Goal: Task Accomplishment & Management: Manage account settings

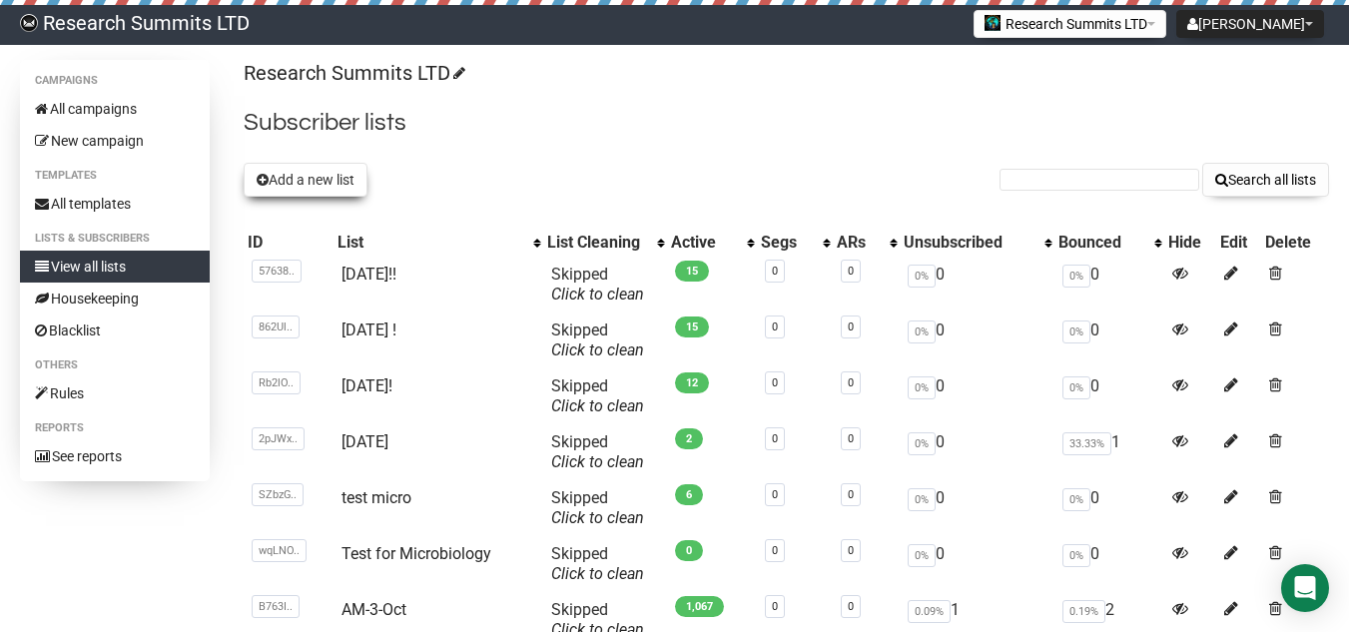
click at [309, 178] on button "Add a new list" at bounding box center [306, 180] width 124 height 34
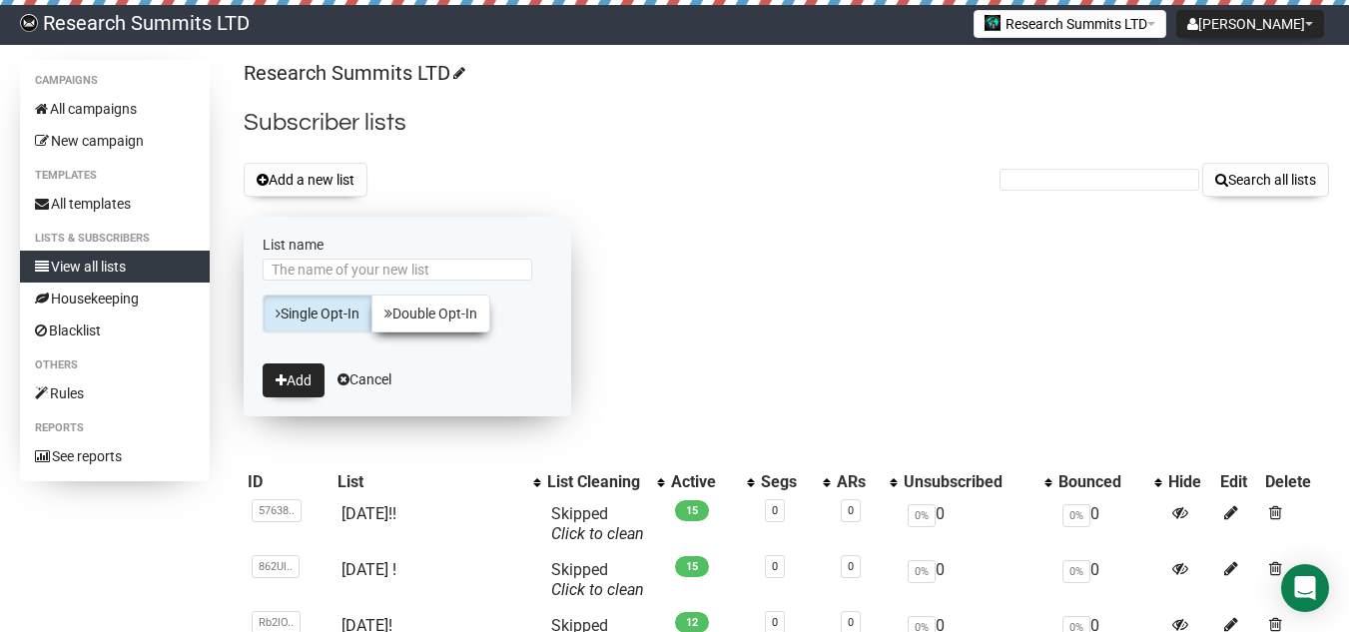
click at [428, 303] on link "Double Opt-In" at bounding box center [430, 314] width 119 height 38
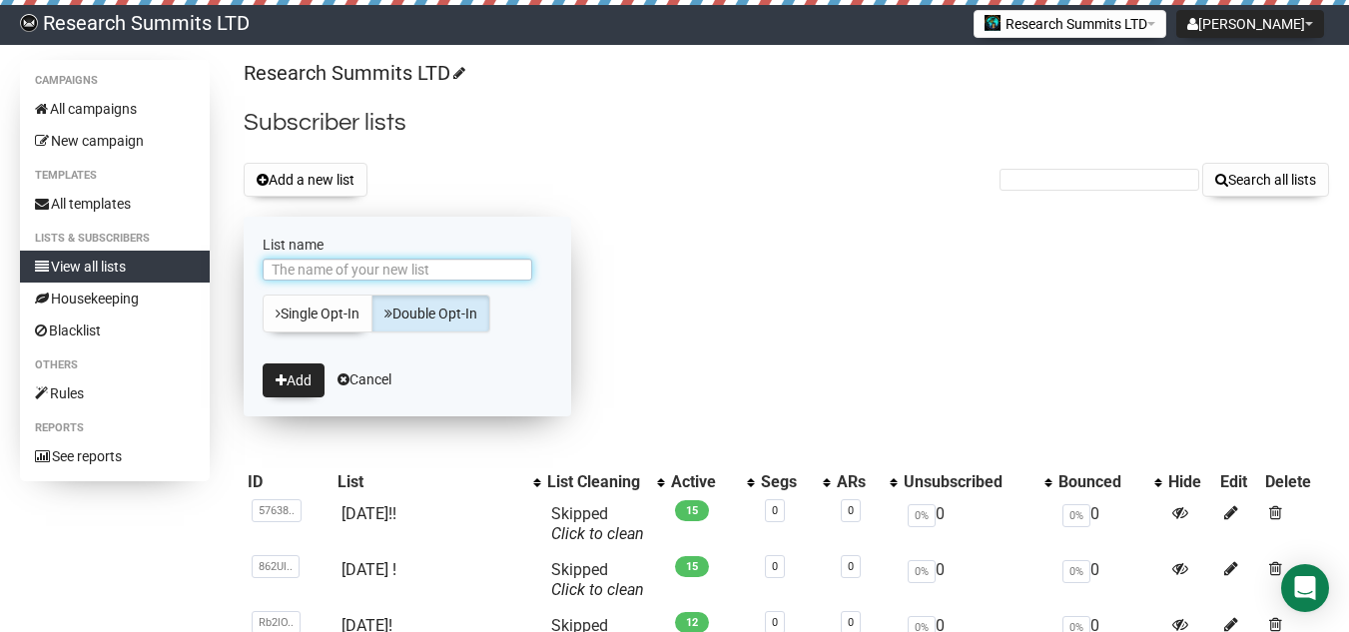
click at [388, 267] on input "List name" at bounding box center [398, 270] width 270 height 22
click at [303, 262] on input "List name" at bounding box center [398, 270] width 270 height 22
paste input "Micr-6-[DATE]"
type input "Micr-6-[DATE]"
click at [295, 373] on button "Add" at bounding box center [294, 380] width 62 height 34
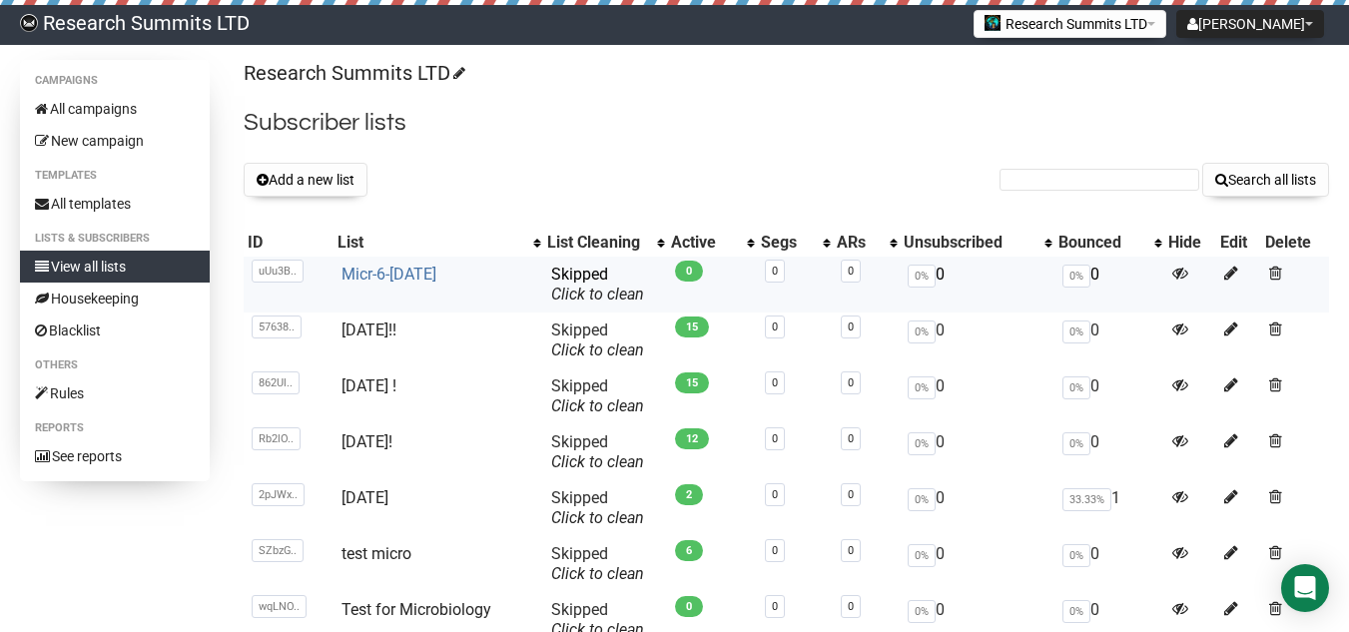
click at [407, 269] on link "Micr-6-[DATE]" at bounding box center [388, 274] width 95 height 19
click at [314, 176] on button "Add a new list" at bounding box center [306, 180] width 124 height 34
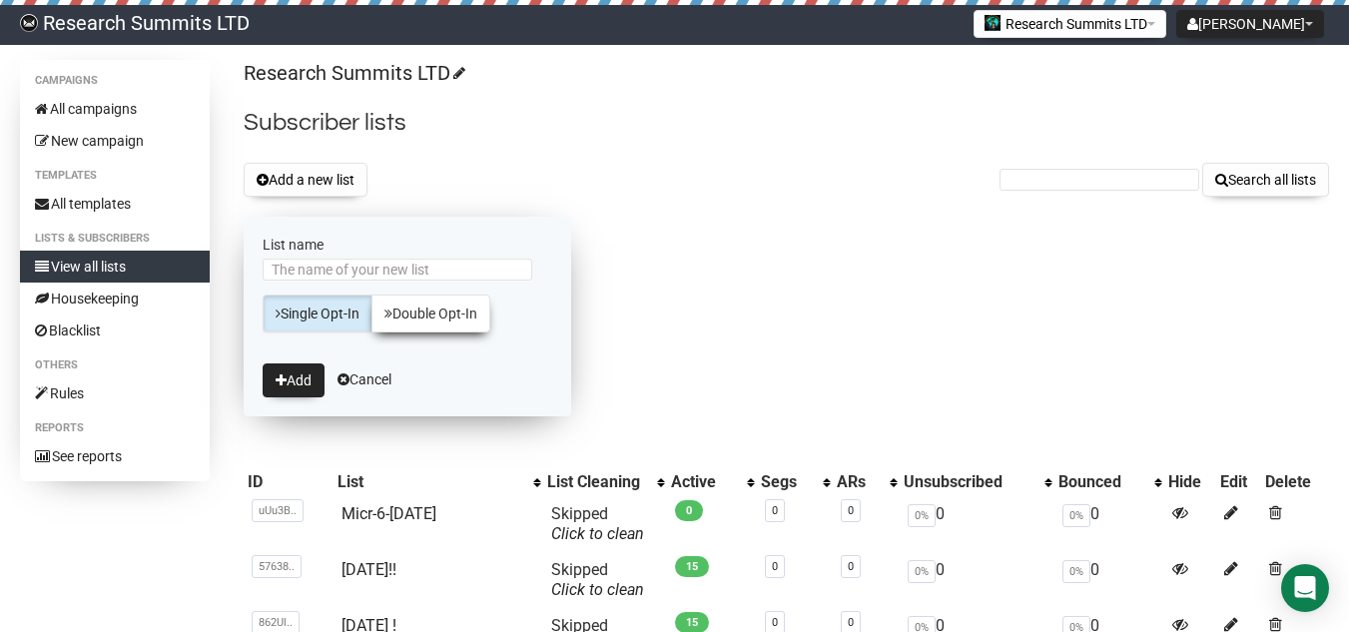
click at [442, 305] on link "Double Opt-In" at bounding box center [430, 314] width 119 height 38
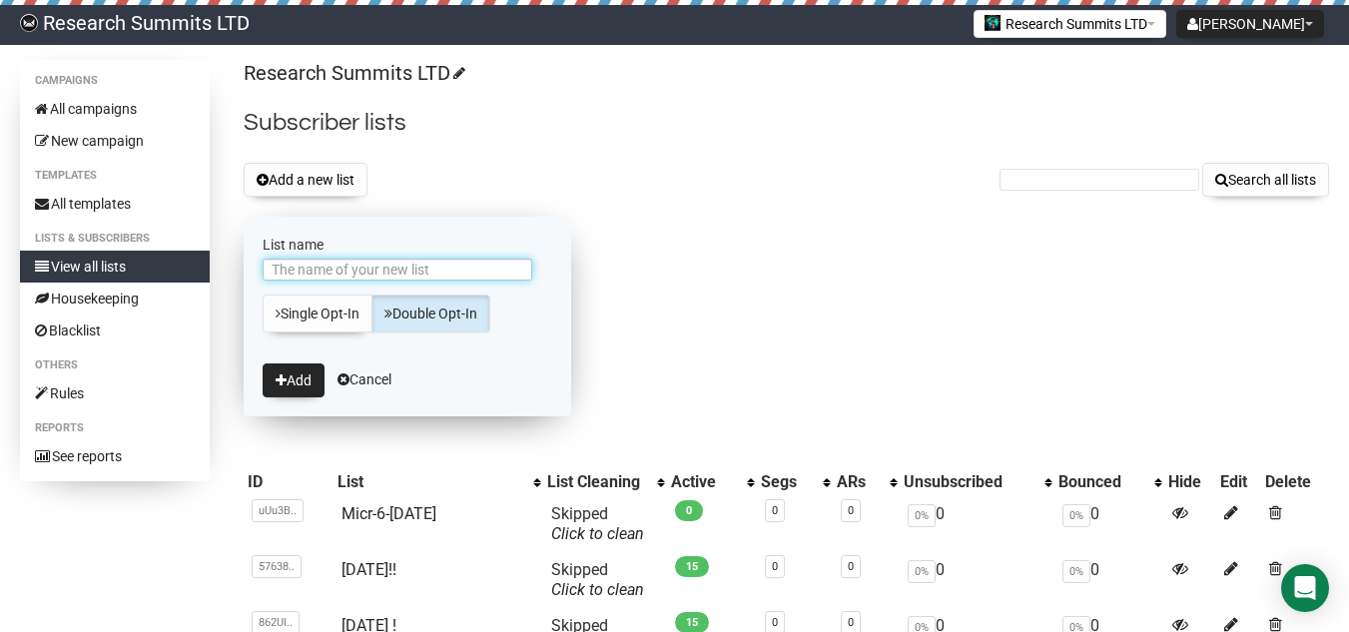
click at [370, 269] on input "List name" at bounding box center [398, 270] width 270 height 22
click at [436, 270] on input "List name" at bounding box center [398, 270] width 270 height 22
click at [337, 258] on form "List name Single Opt-In Double Opt-In Add Cancel" at bounding box center [407, 317] width 327 height 200
click at [336, 263] on input "List name" at bounding box center [398, 270] width 270 height 22
paste input "Infe-6-Oct"
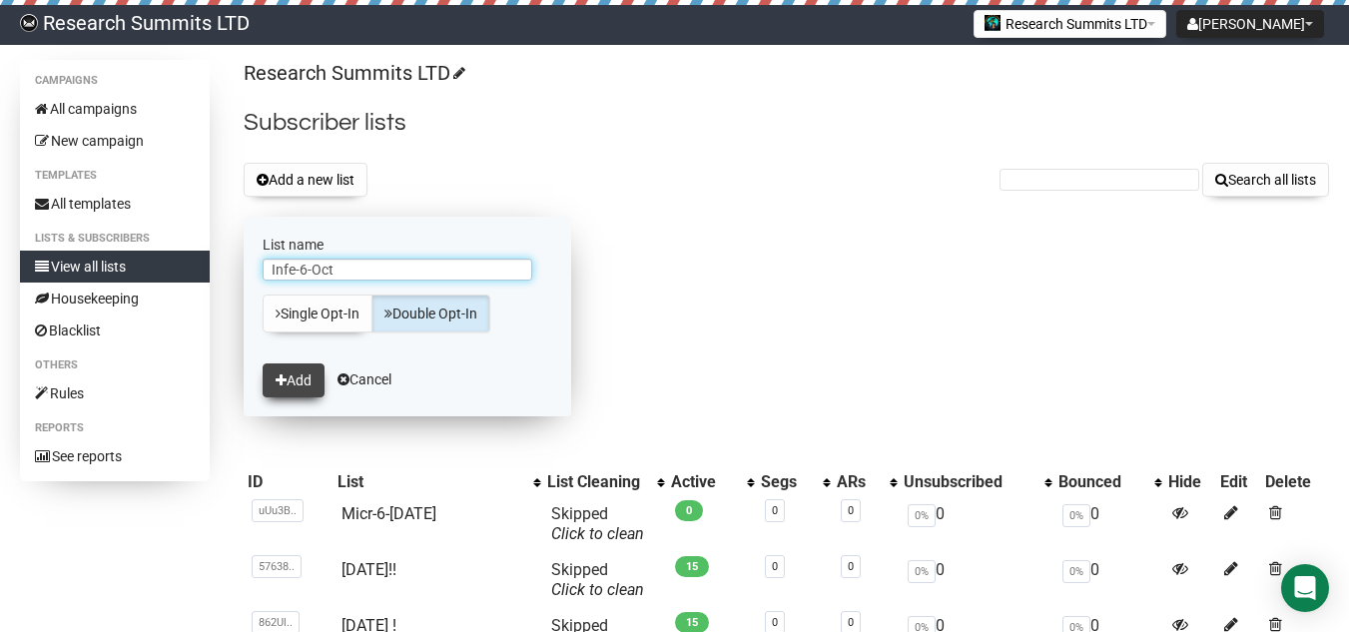
type input "Infe-6-Oct"
click at [295, 377] on button "Add" at bounding box center [294, 380] width 62 height 34
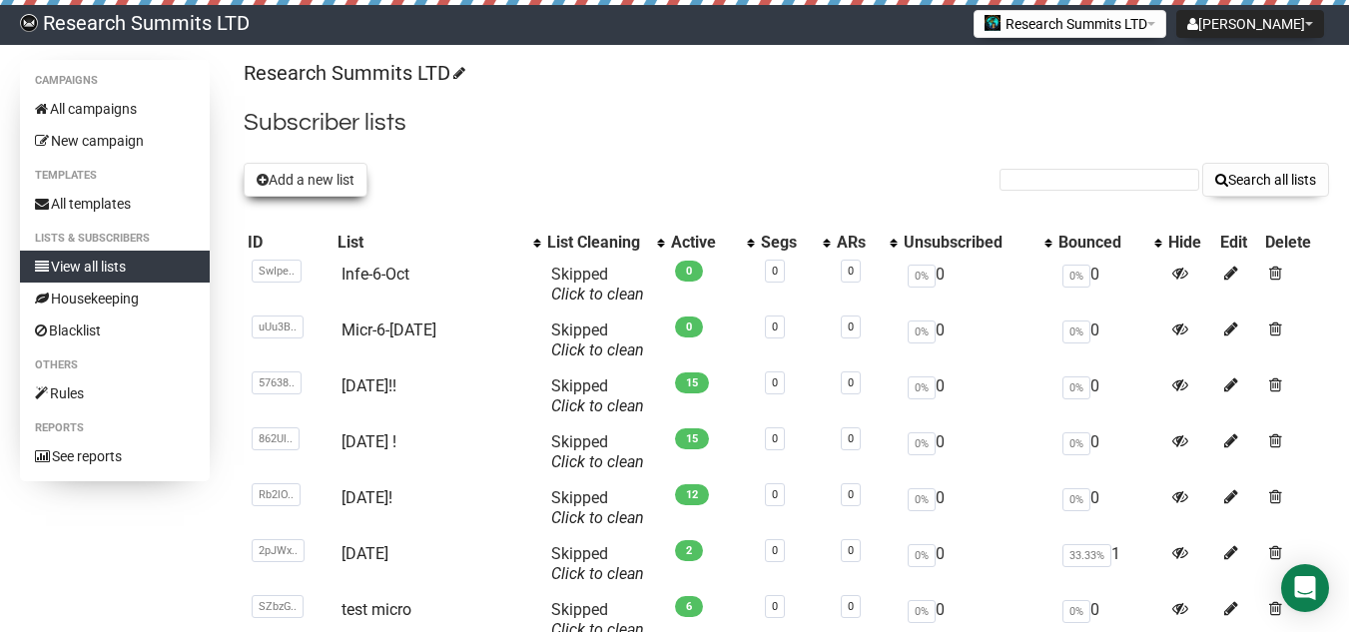
click at [328, 191] on button "Add a new list" at bounding box center [306, 180] width 124 height 34
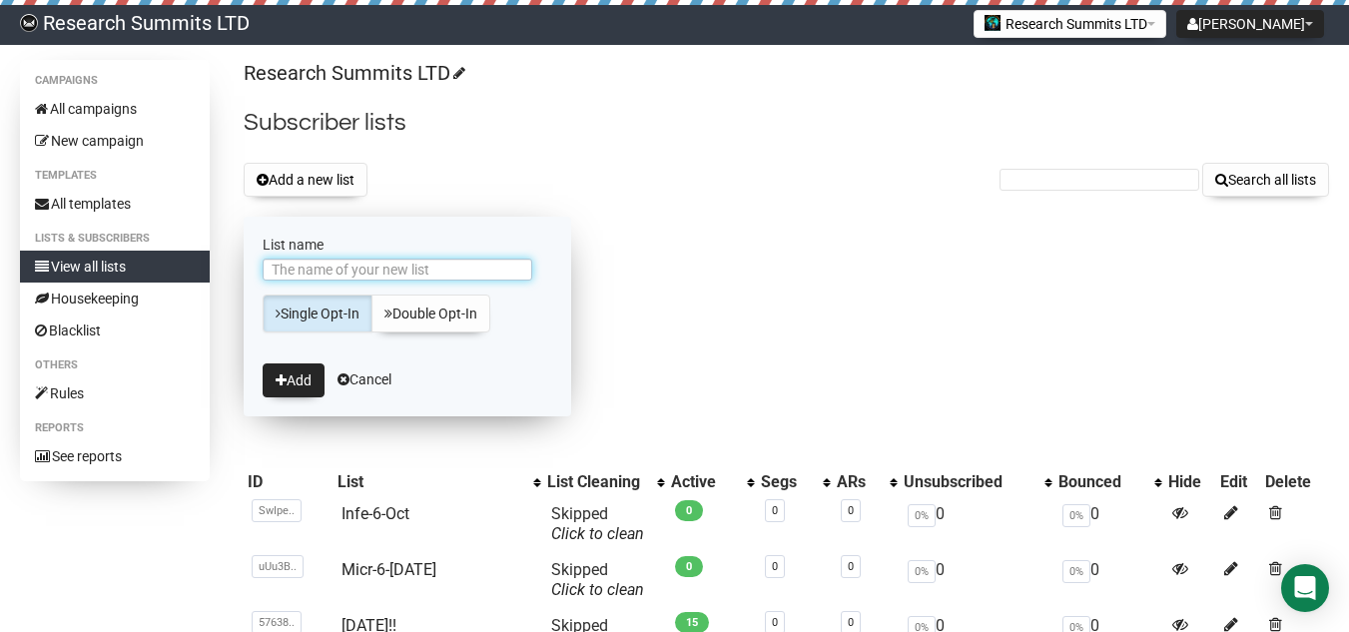
click at [339, 277] on input "List name" at bounding box center [398, 270] width 270 height 22
paste input "AM-6-Oct"
type input "AM-6-Oct"
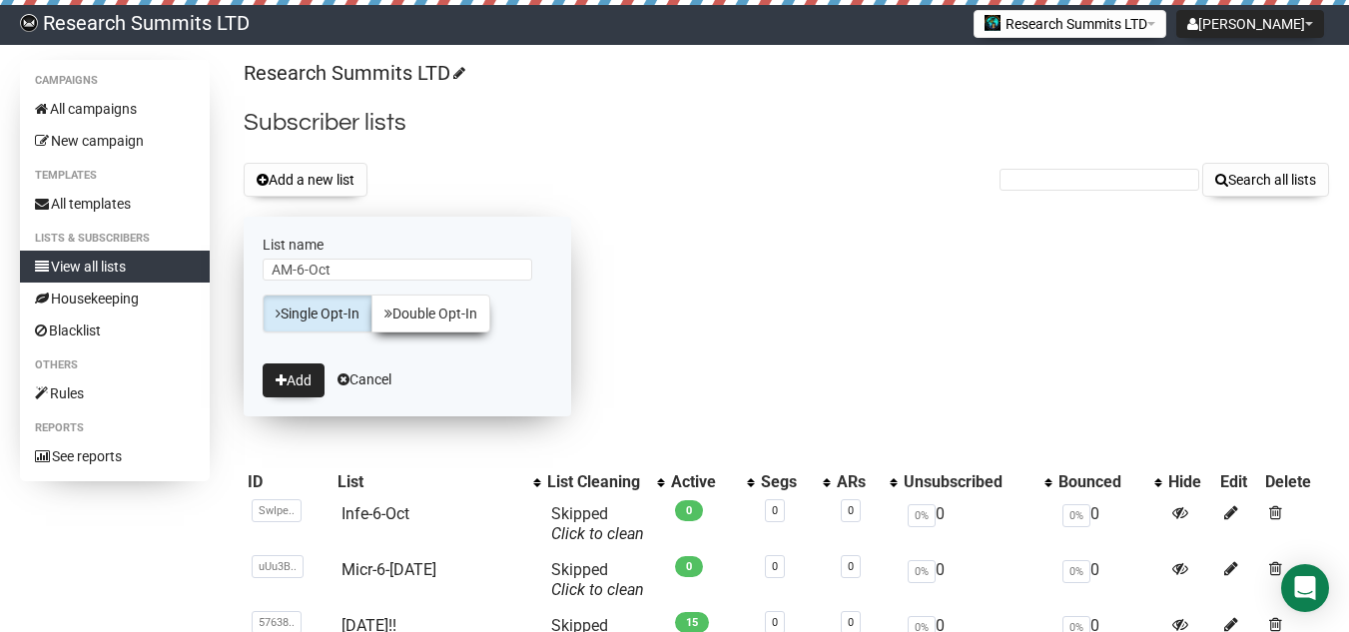
click at [453, 312] on link "Double Opt-In" at bounding box center [430, 314] width 119 height 38
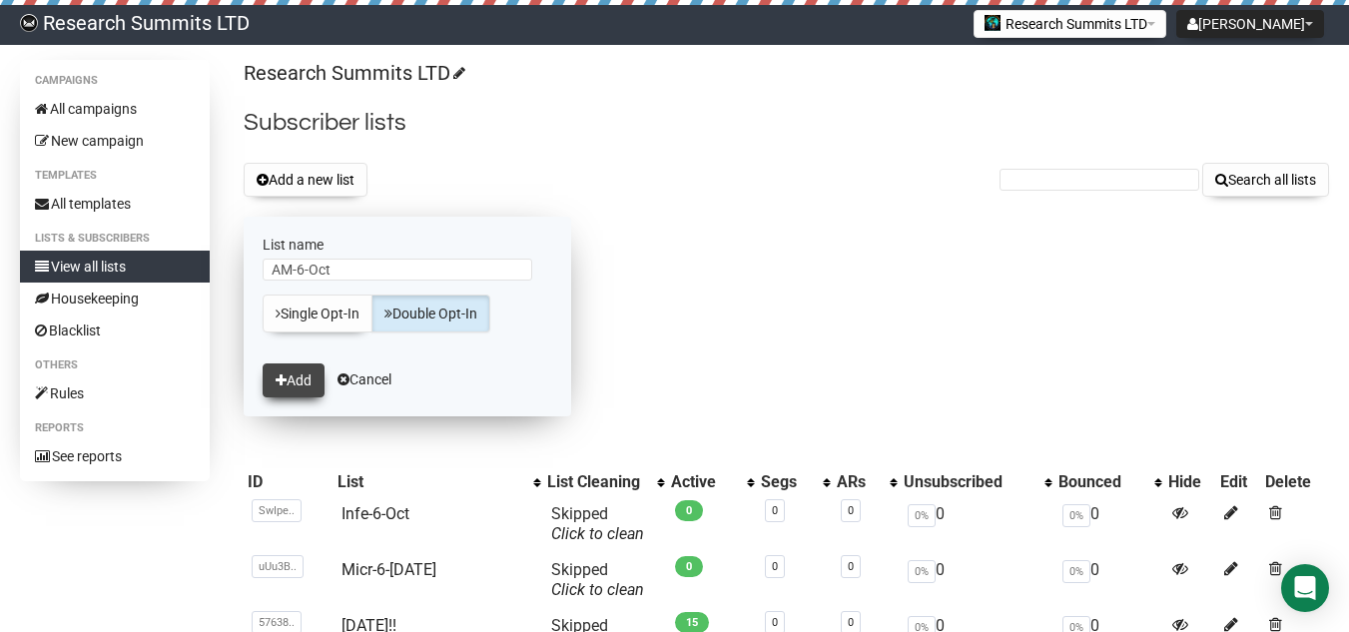
click at [305, 384] on button "Add" at bounding box center [294, 380] width 62 height 34
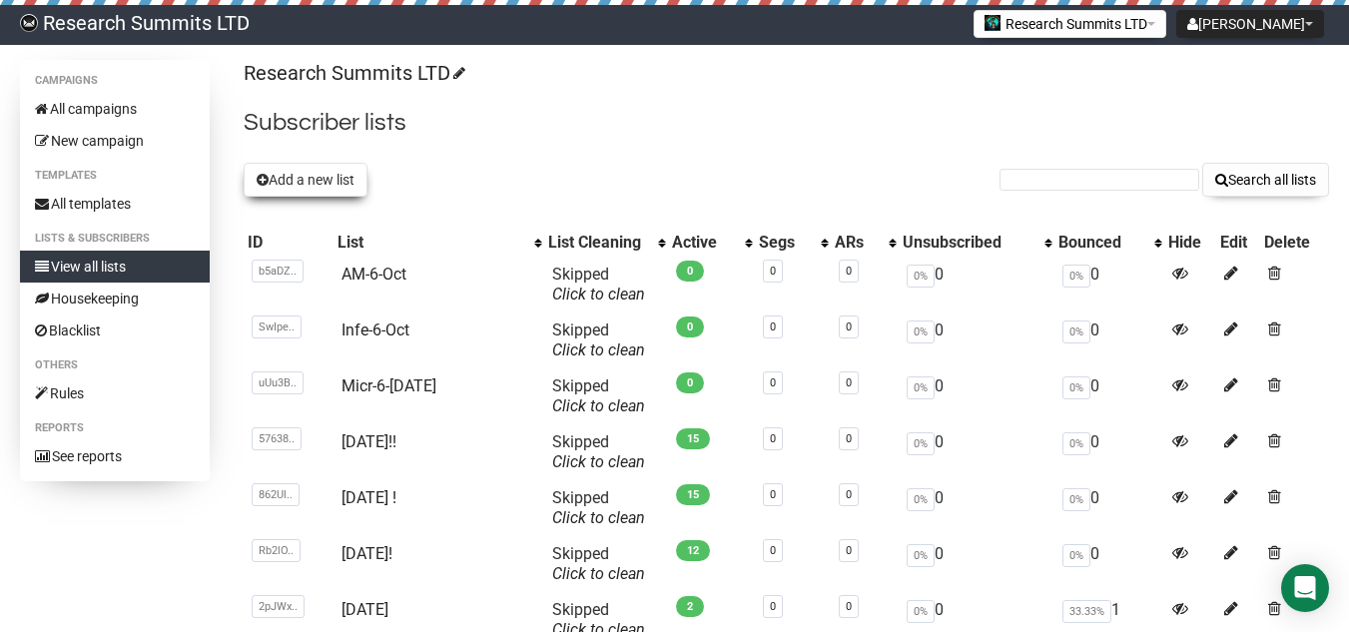
click at [308, 181] on button "Add a new list" at bounding box center [306, 180] width 124 height 34
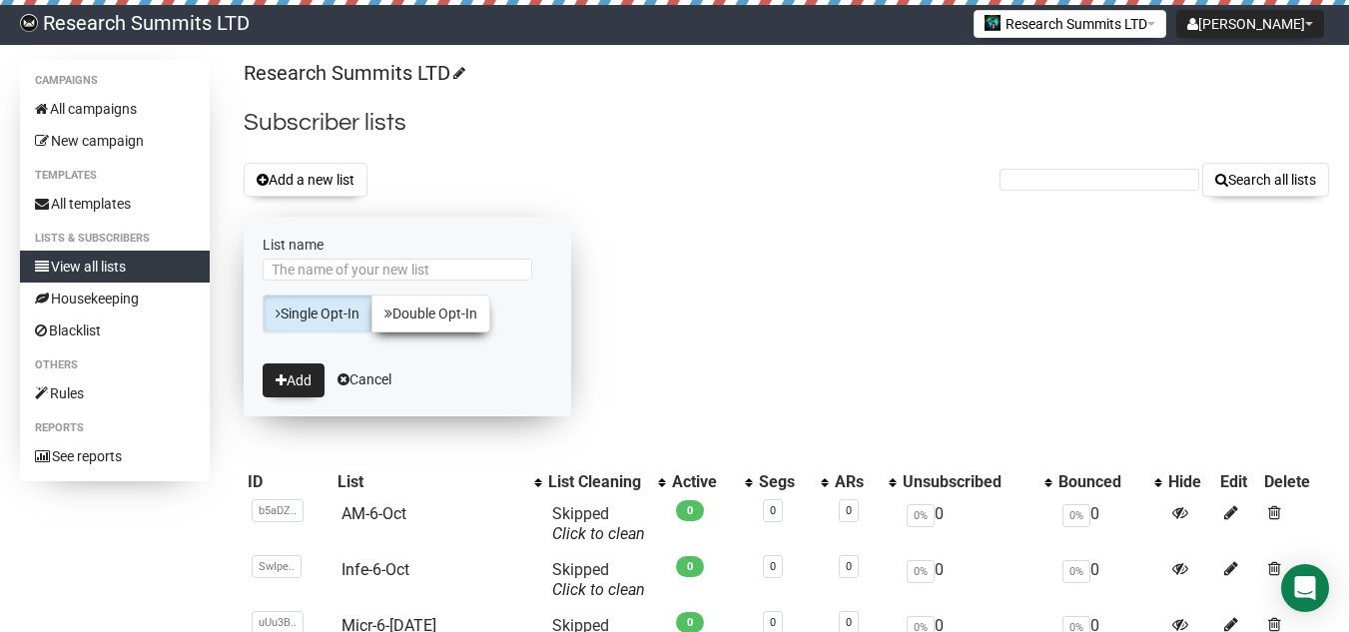
click at [430, 321] on link "Double Opt-In" at bounding box center [430, 314] width 119 height 38
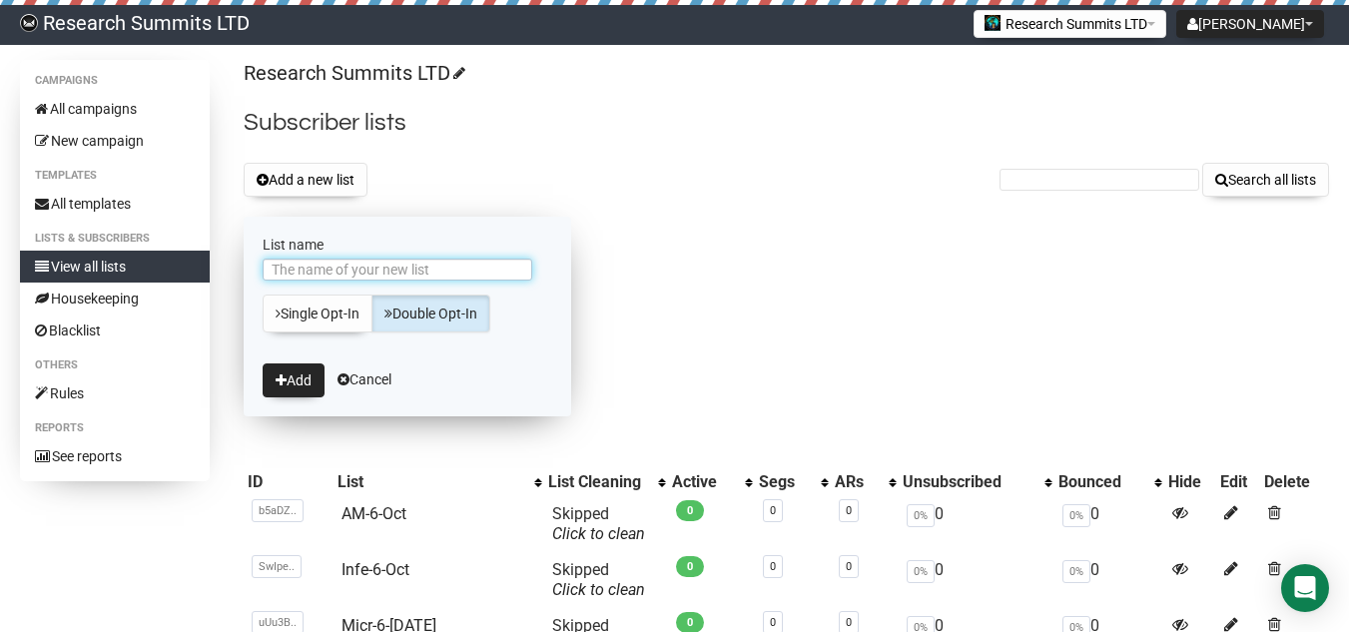
click at [378, 275] on input "List name" at bounding box center [398, 270] width 270 height 22
paste input "Onco-6-oct"
type input "Onco-6-oct"
click at [305, 375] on button "Add" at bounding box center [294, 380] width 62 height 34
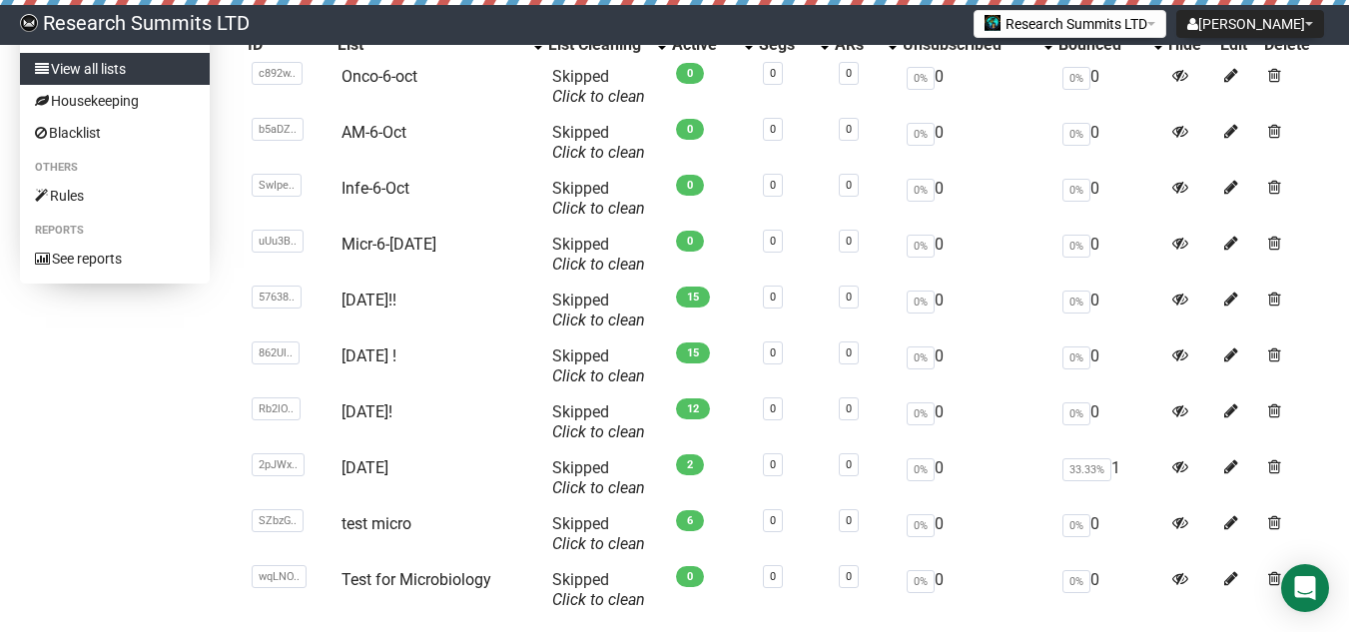
scroll to position [200, 0]
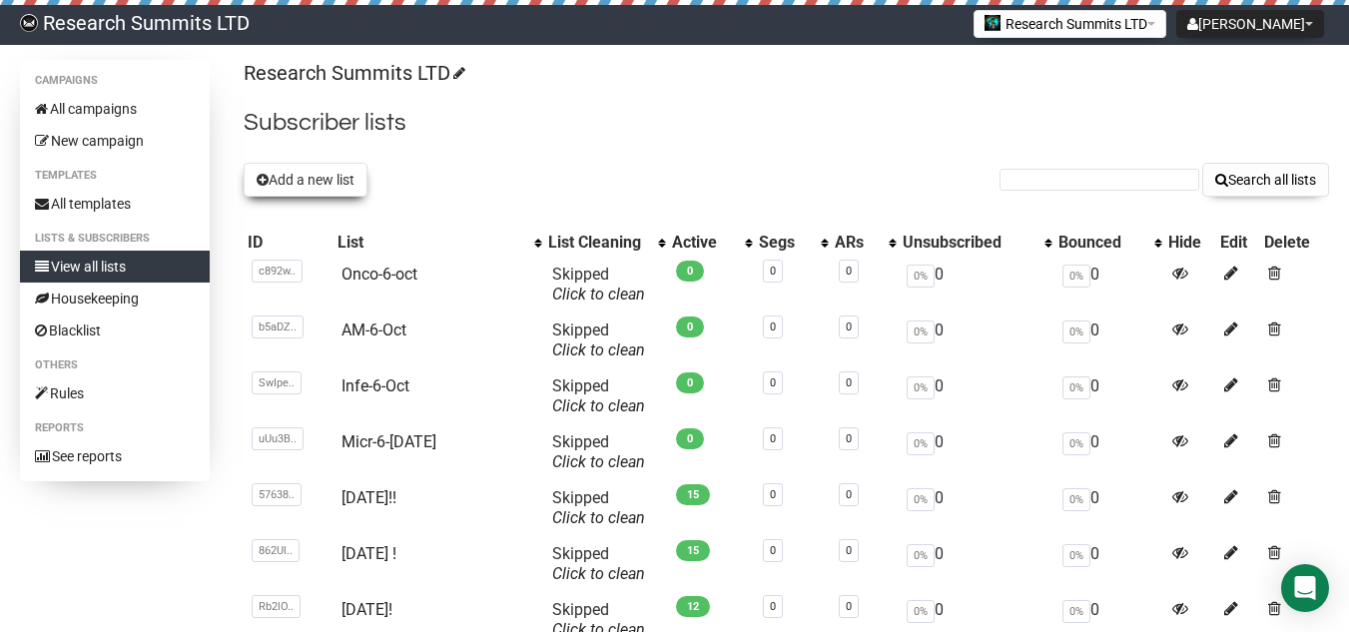
click at [294, 180] on button "Add a new list" at bounding box center [306, 180] width 124 height 34
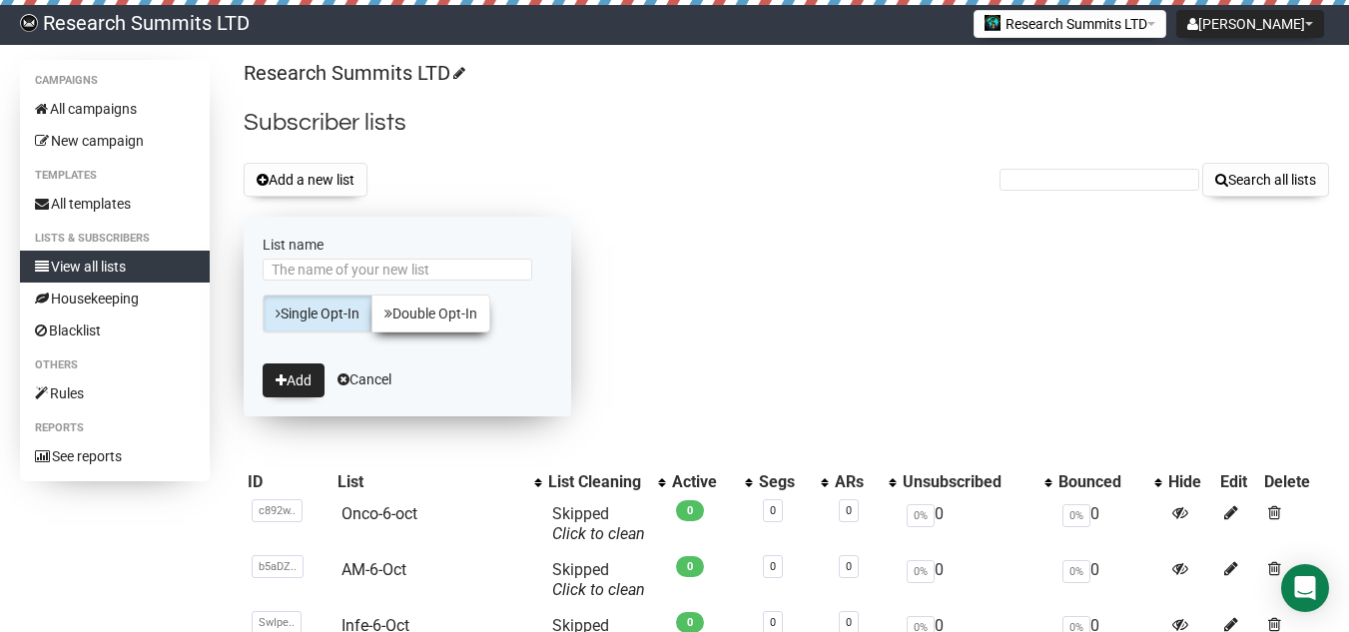
click at [405, 312] on link "Double Opt-In" at bounding box center [430, 314] width 119 height 38
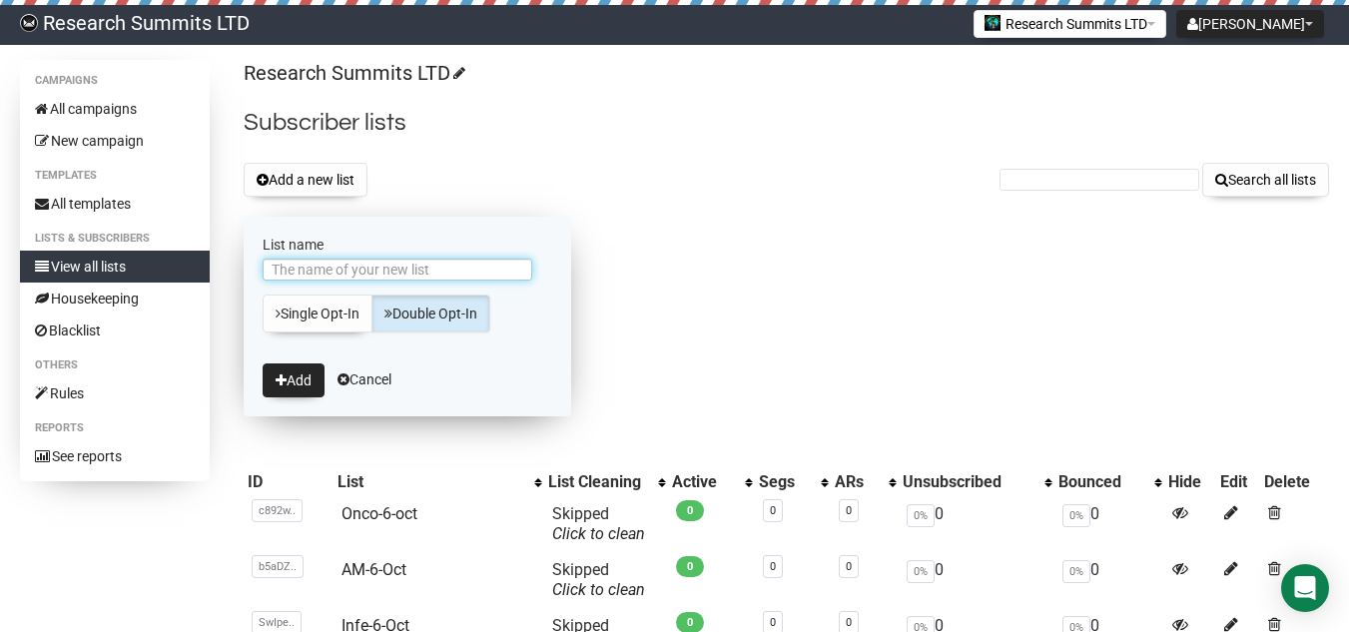
click at [398, 273] on input "List name" at bounding box center [398, 270] width 270 height 22
type input "WH-6-Oct"
click at [297, 382] on button "Add" at bounding box center [294, 380] width 62 height 34
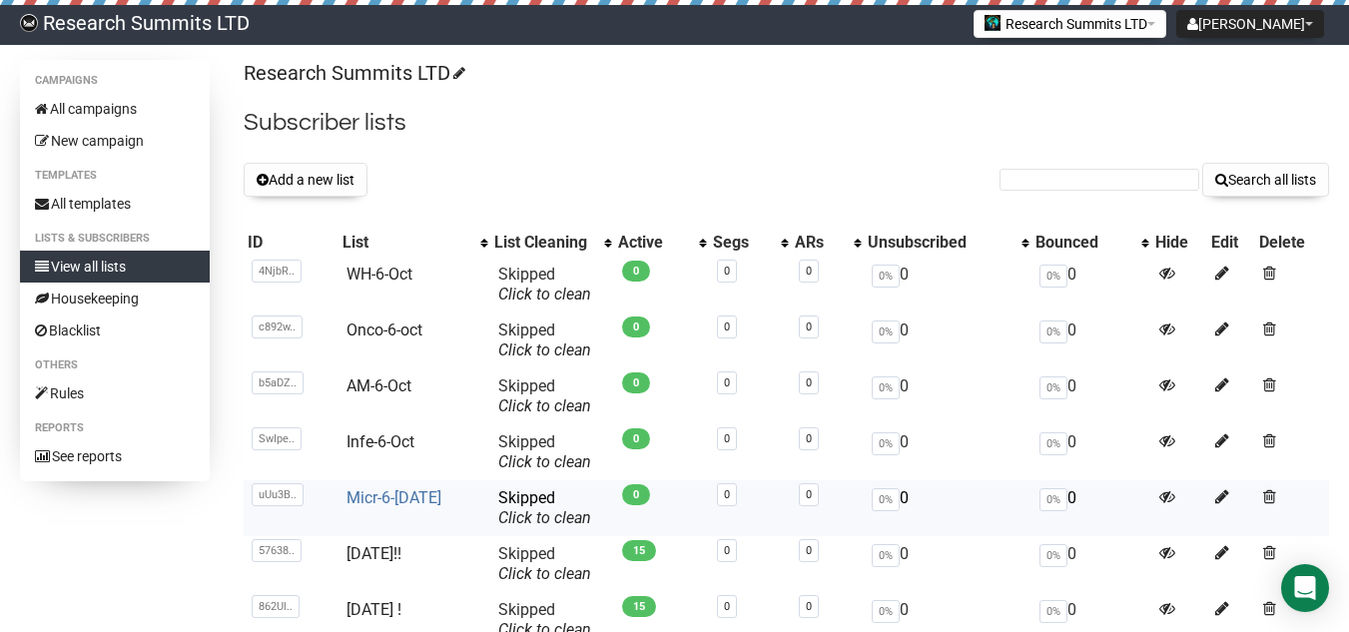
click at [405, 498] on link "Micr-6-[DATE]" at bounding box center [393, 497] width 95 height 19
click at [380, 437] on link "Infe-6-Oct" at bounding box center [380, 441] width 68 height 19
click at [382, 387] on link "AM-6-Oct" at bounding box center [378, 385] width 65 height 19
click at [399, 326] on link "Onco-6-oct" at bounding box center [384, 329] width 76 height 19
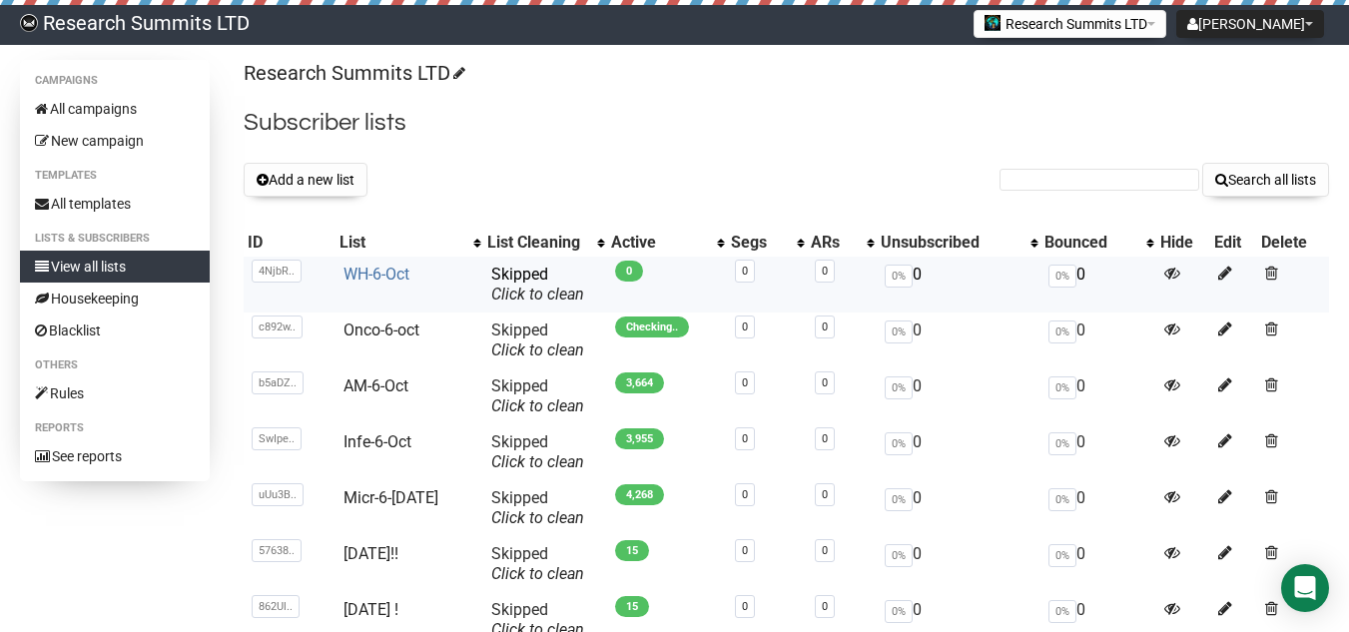
click at [390, 271] on link "WH-6-Oct" at bounding box center [376, 274] width 66 height 19
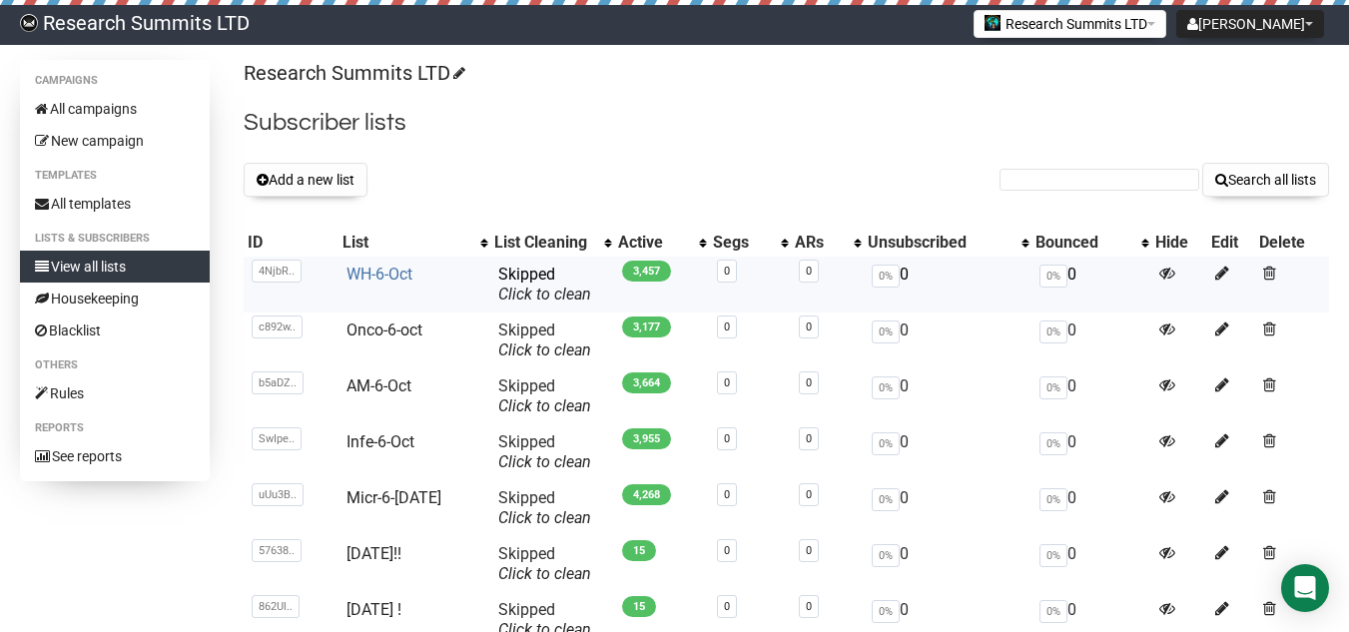
click at [389, 268] on link "WH-6-Oct" at bounding box center [379, 274] width 66 height 19
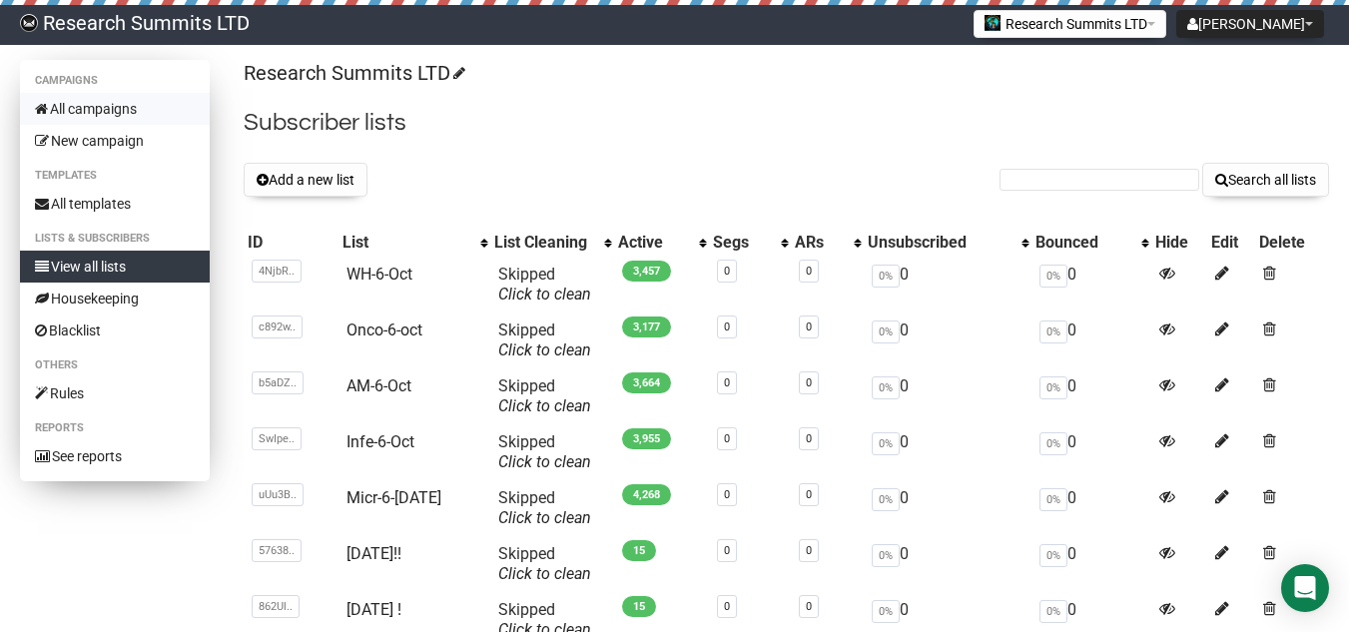
click at [104, 115] on link "All campaigns" at bounding box center [115, 109] width 190 height 32
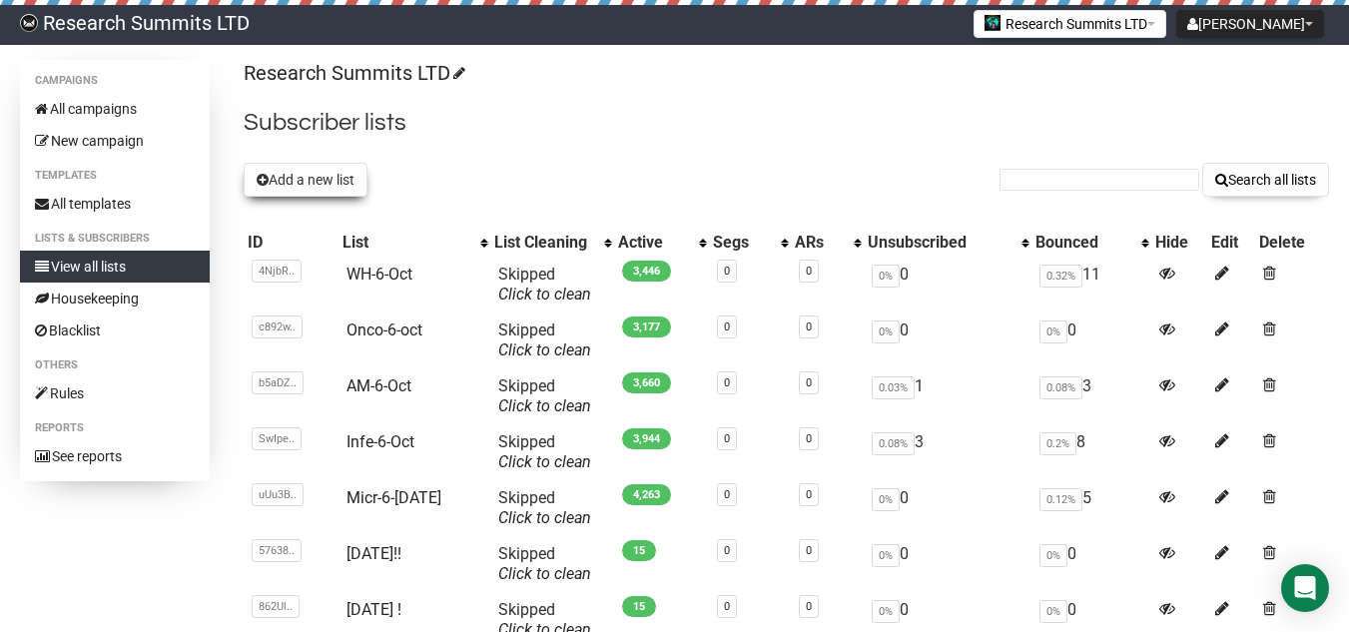
click at [343, 176] on button "Add a new list" at bounding box center [306, 180] width 124 height 34
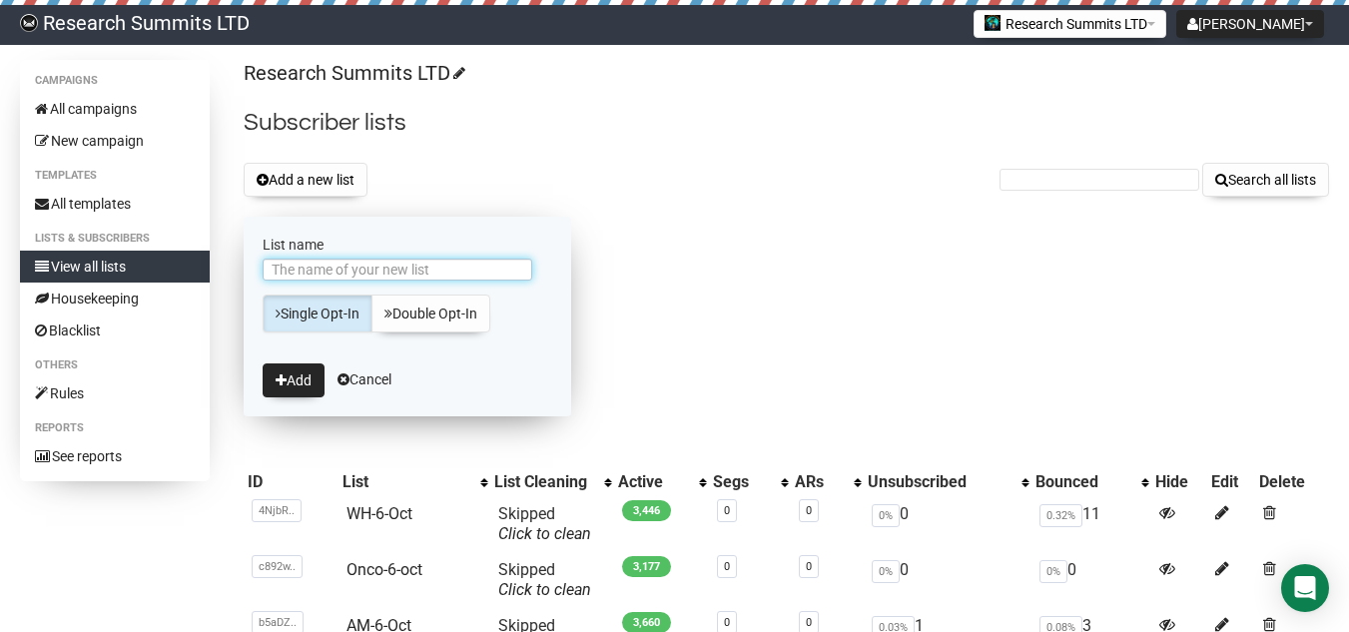
click at [370, 259] on input "List name" at bounding box center [398, 270] width 270 height 22
type input "Neur-6-Oct"
click at [295, 391] on button "Add" at bounding box center [294, 380] width 62 height 34
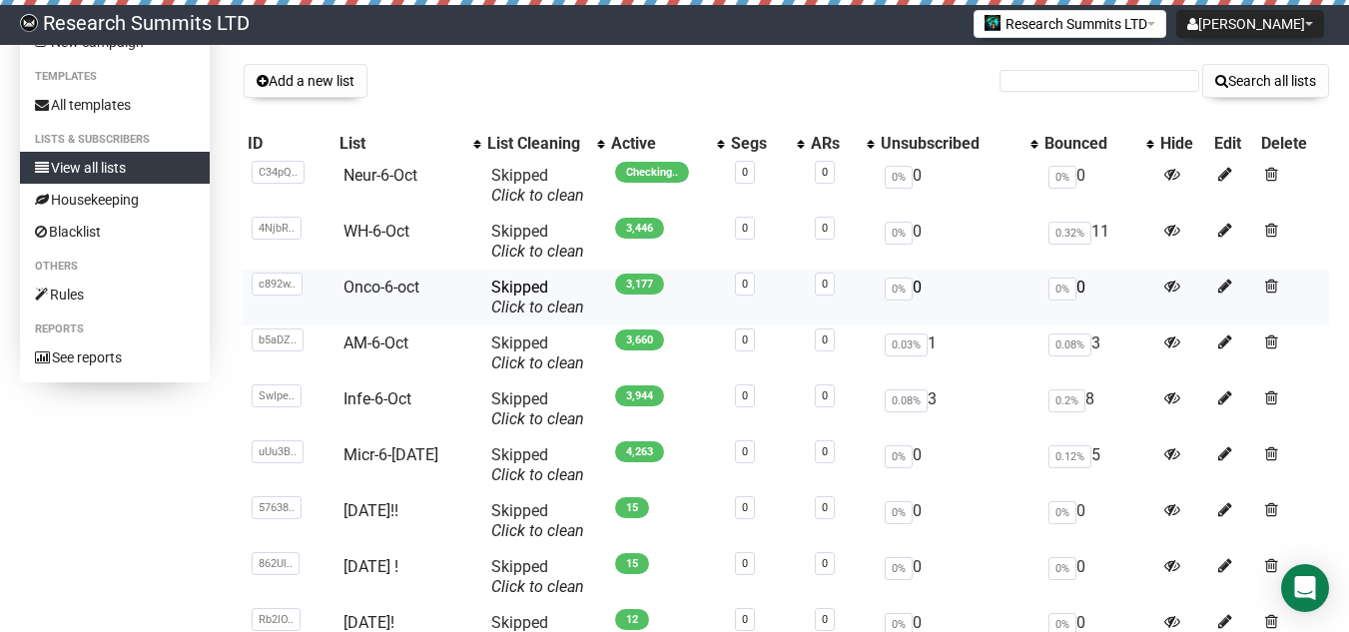
scroll to position [100, 0]
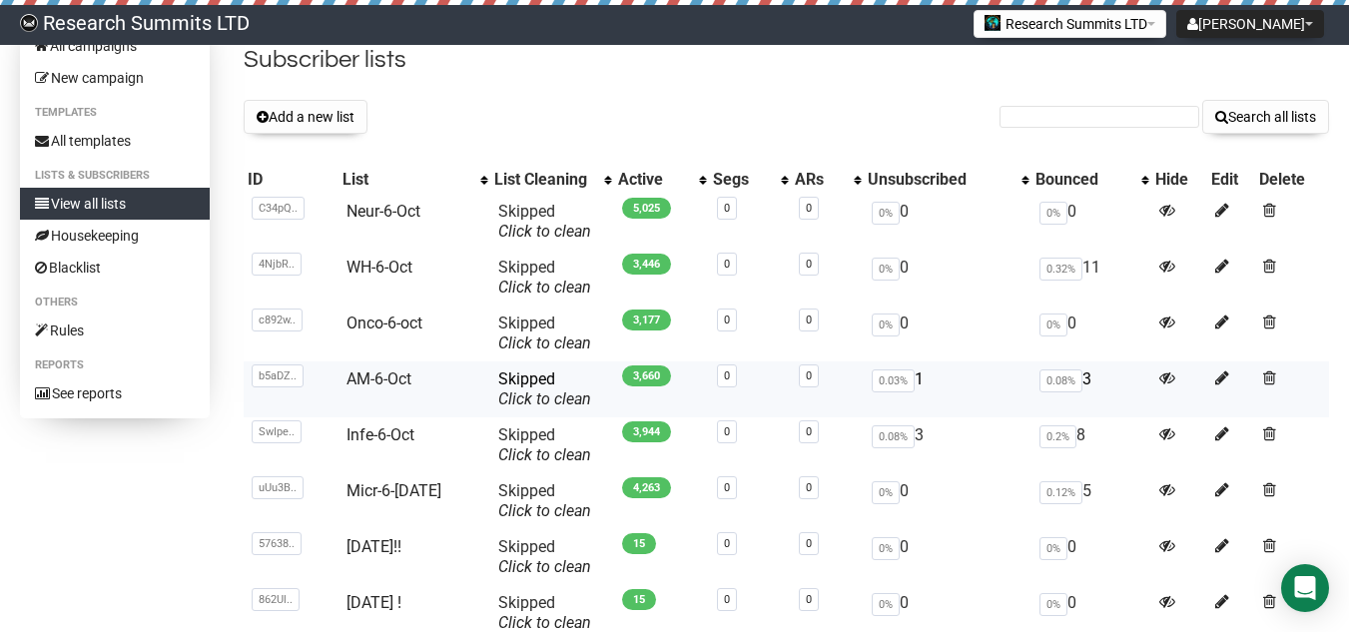
scroll to position [100, 0]
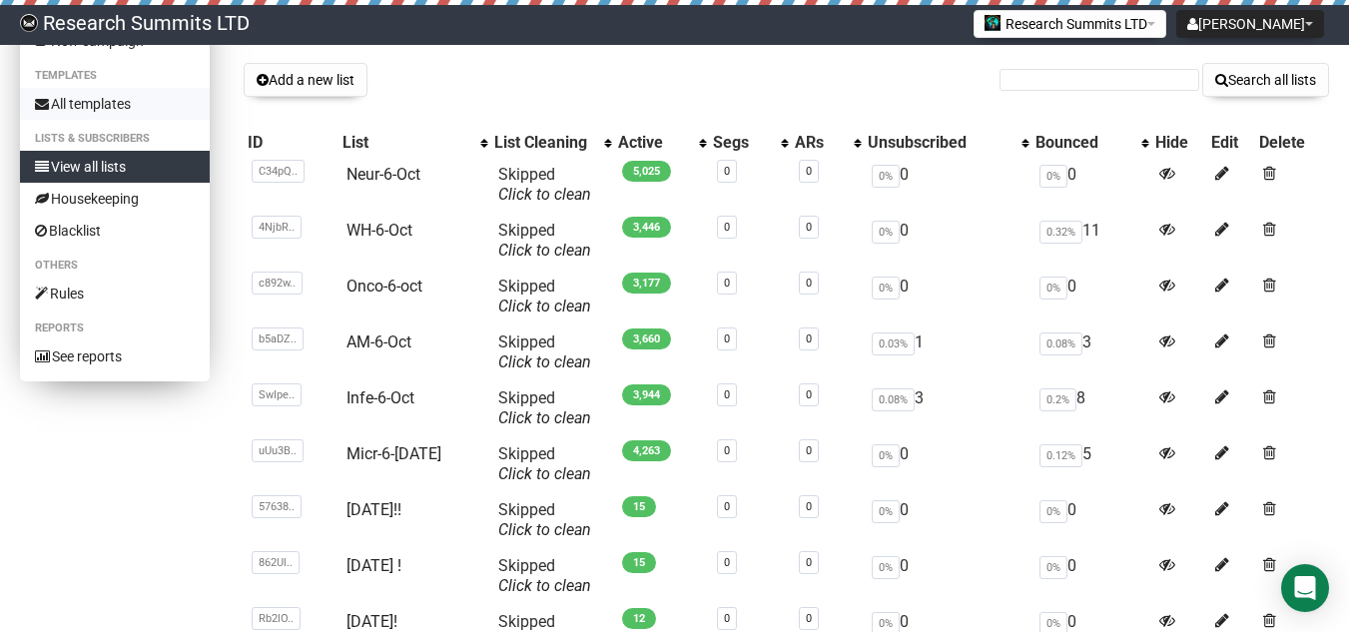
click at [131, 92] on link "All templates" at bounding box center [115, 104] width 190 height 32
